Goal: Task Accomplishment & Management: Use online tool/utility

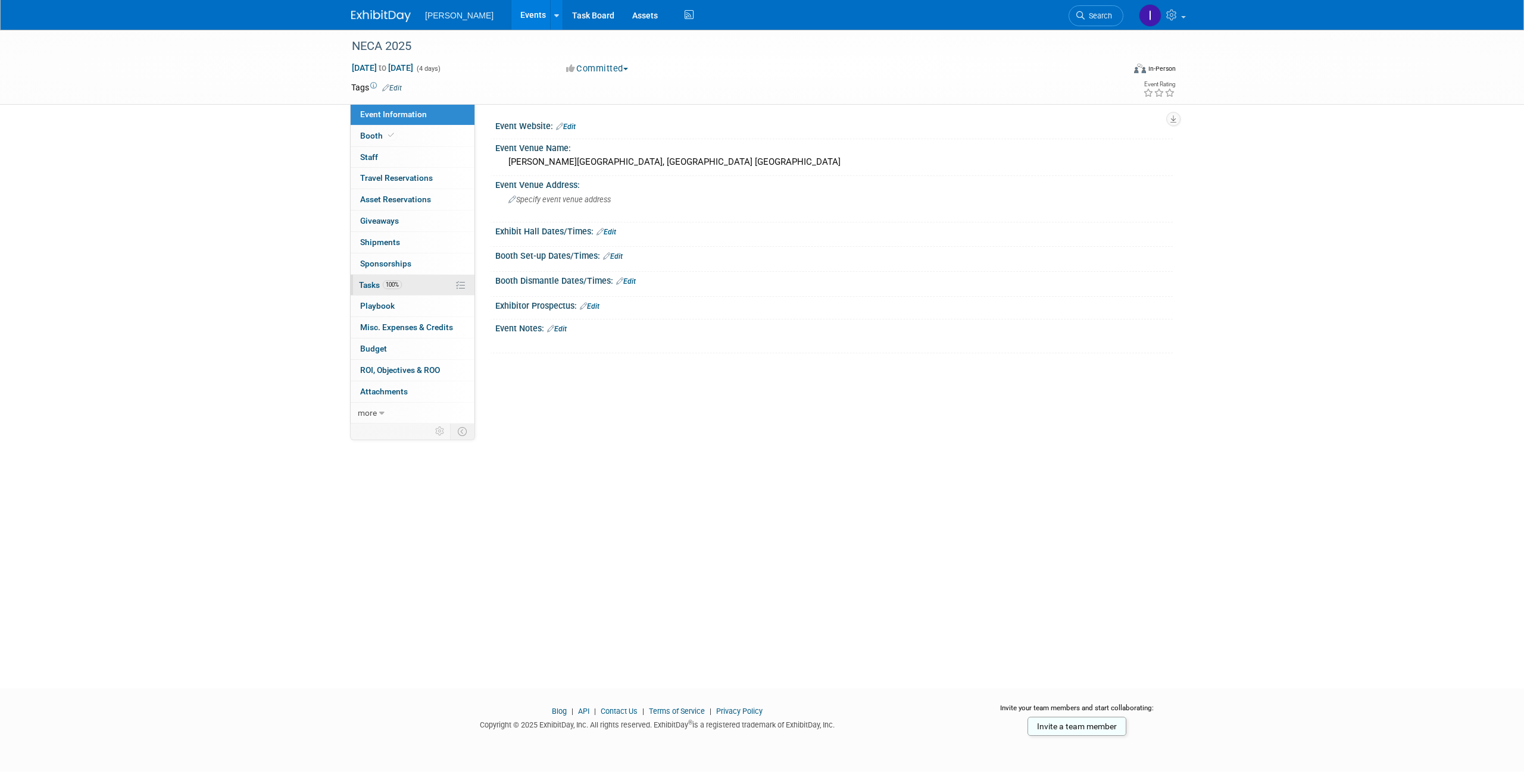
click at [377, 285] on span "Tasks 100%" at bounding box center [380, 285] width 43 height 9
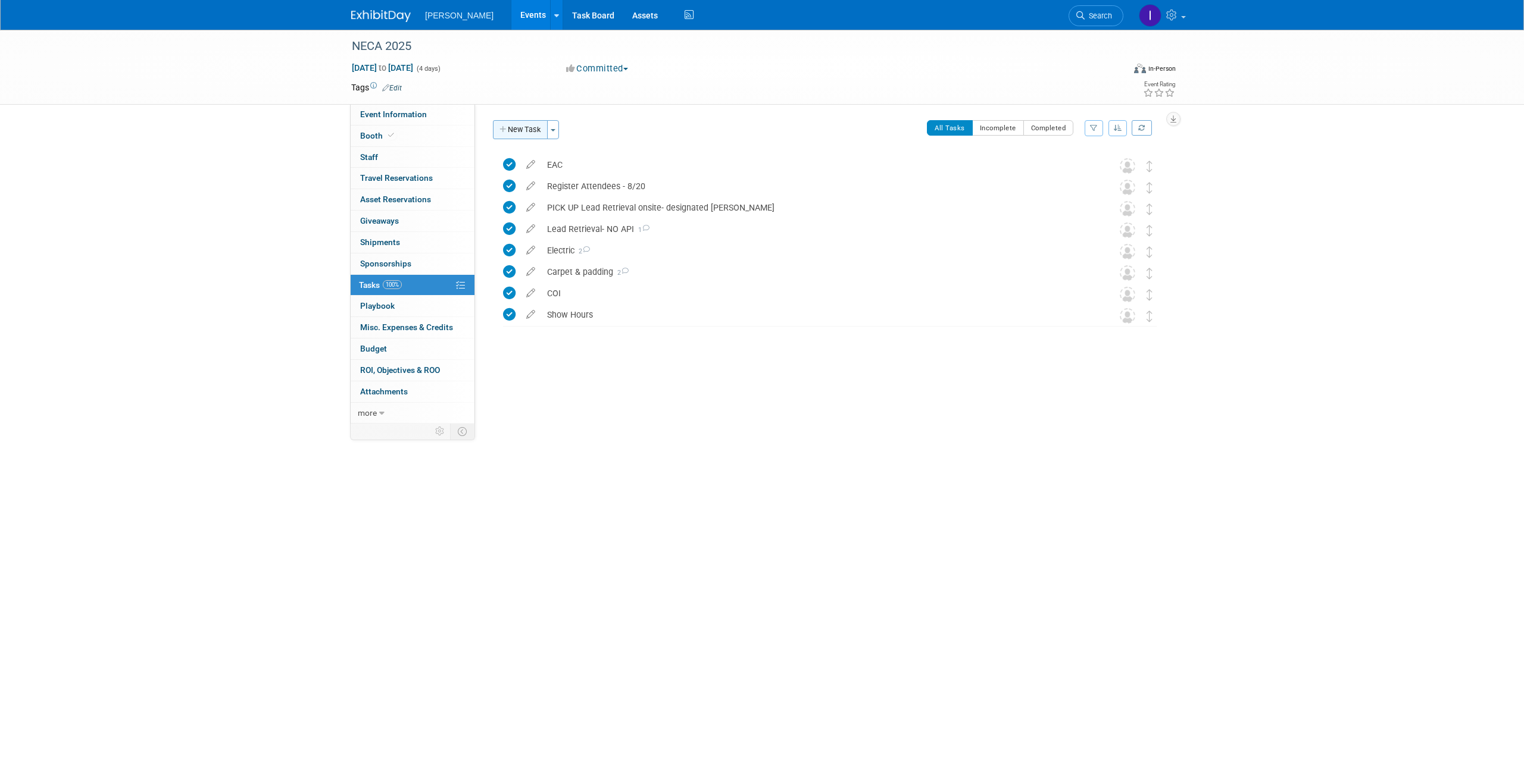
click at [516, 133] on button "New Task" at bounding box center [520, 130] width 55 height 19
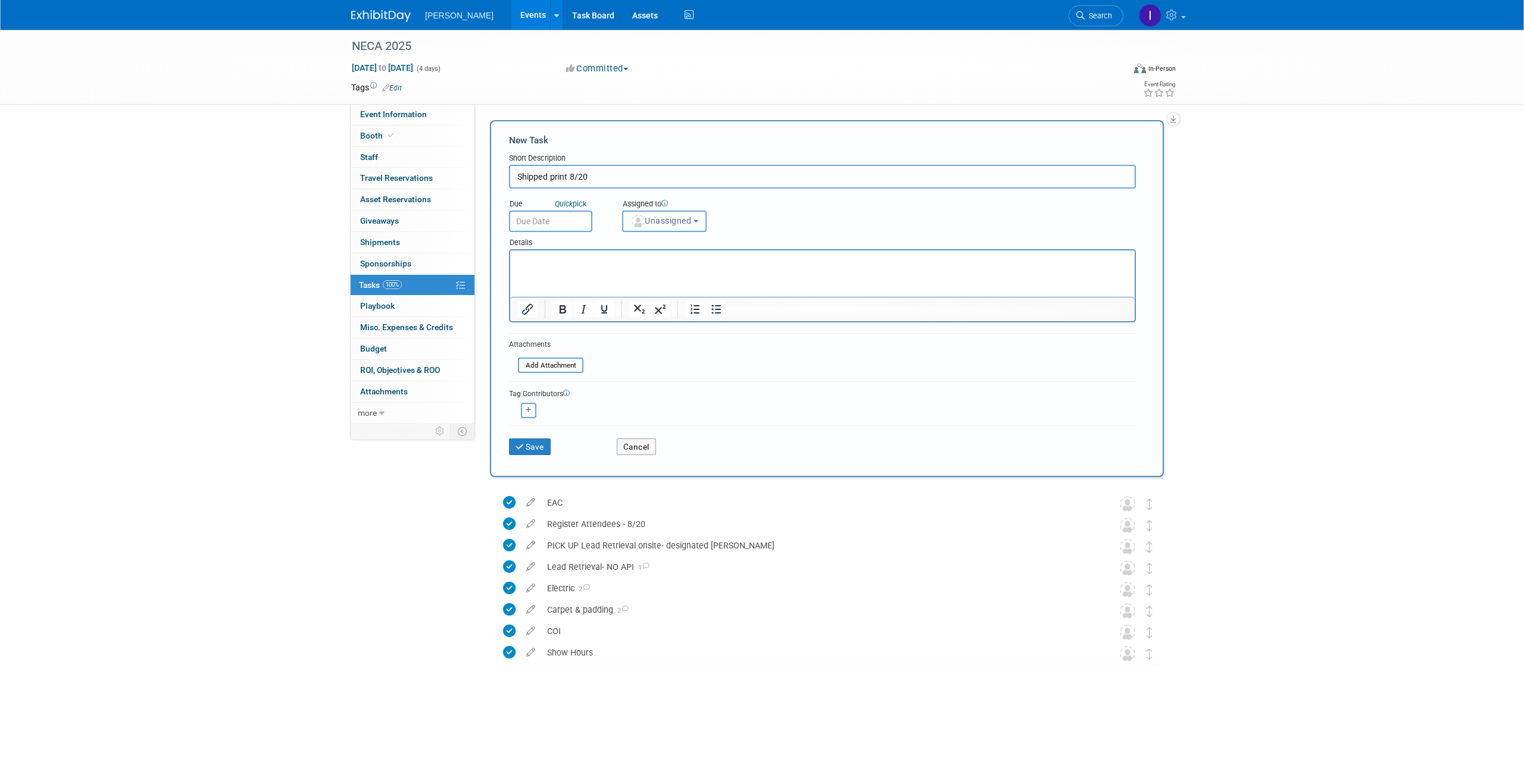
type input "Shipped print 8/20"
click at [509, 439] on button "Save" at bounding box center [529, 447] width 42 height 17
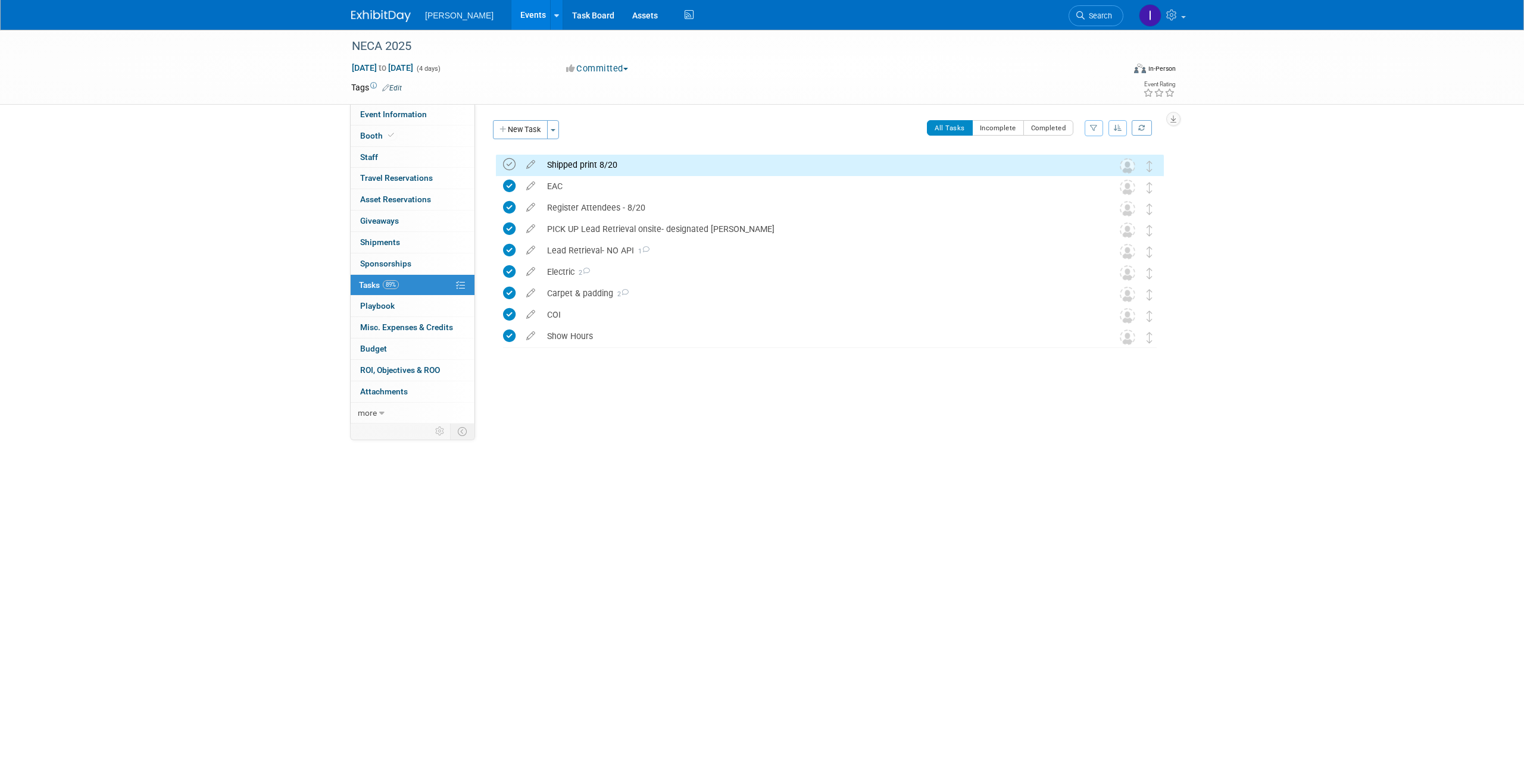
click at [509, 166] on icon at bounding box center [509, 164] width 12 height 12
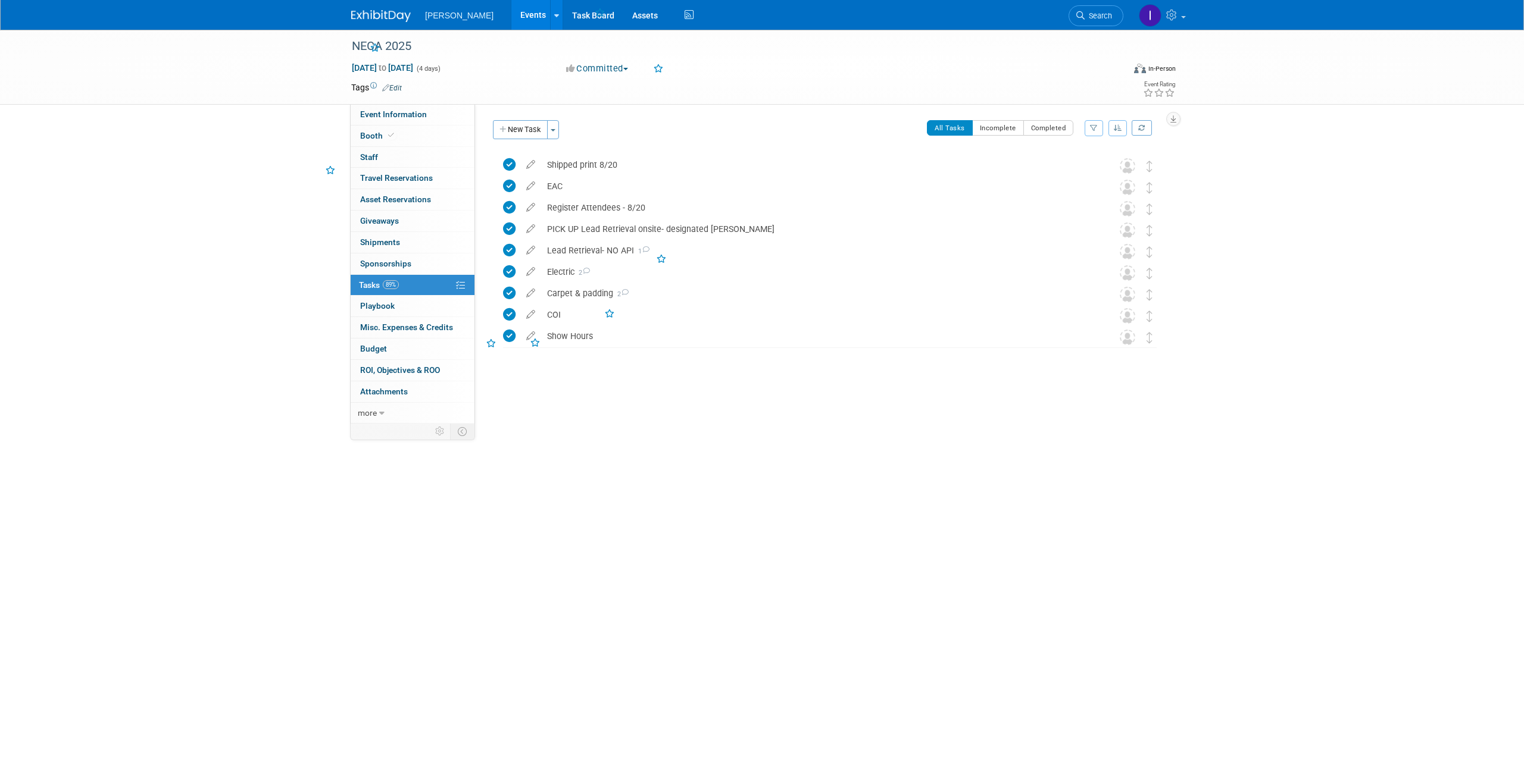
click at [523, 21] on link "Events" at bounding box center [533, 15] width 44 height 30
